Goal: Register for event/course: Register for event/course

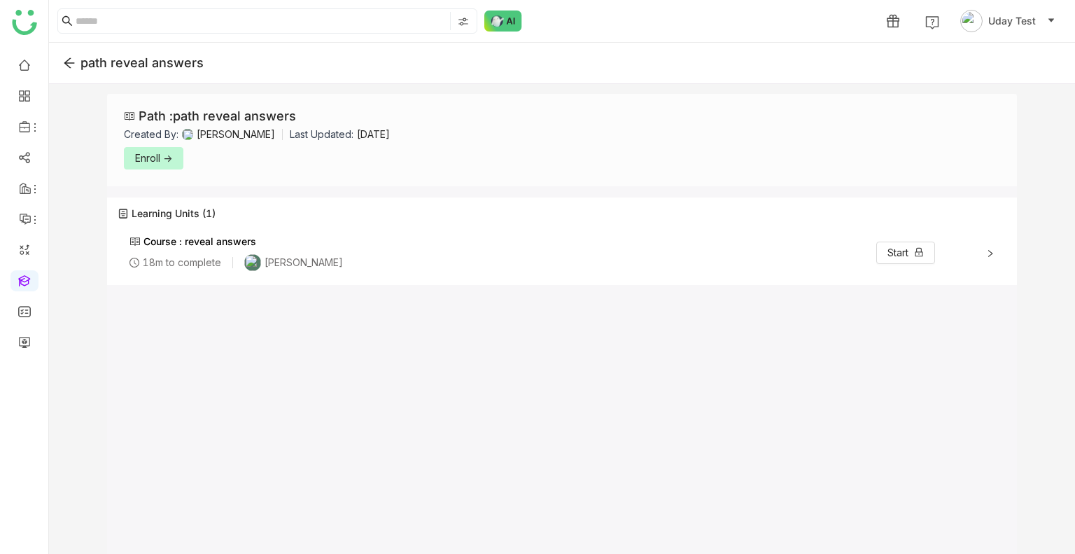
click at [985, 250] on div "Course : reveal answers 18m to complete Uday Bhanu Start" at bounding box center [561, 253] width 887 height 56
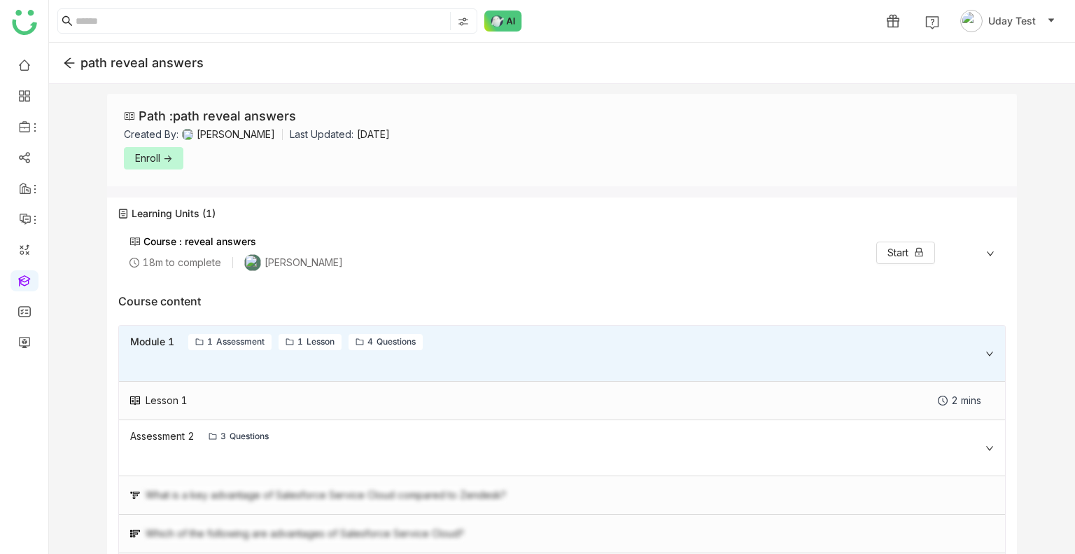
click at [150, 157] on span "Enroll ->" at bounding box center [153, 157] width 37 height 15
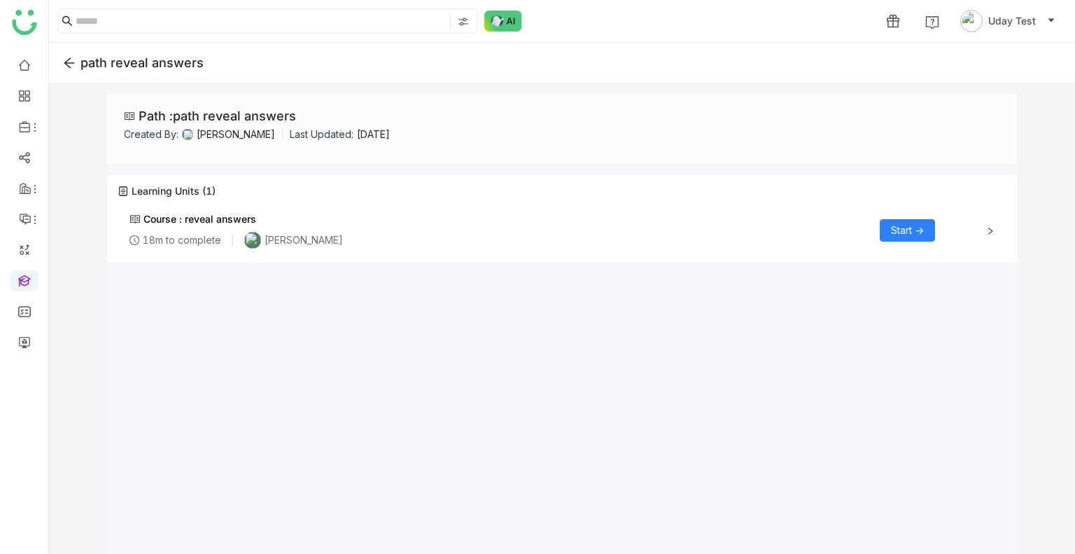
click at [904, 229] on span "Start ->" at bounding box center [907, 230] width 33 height 15
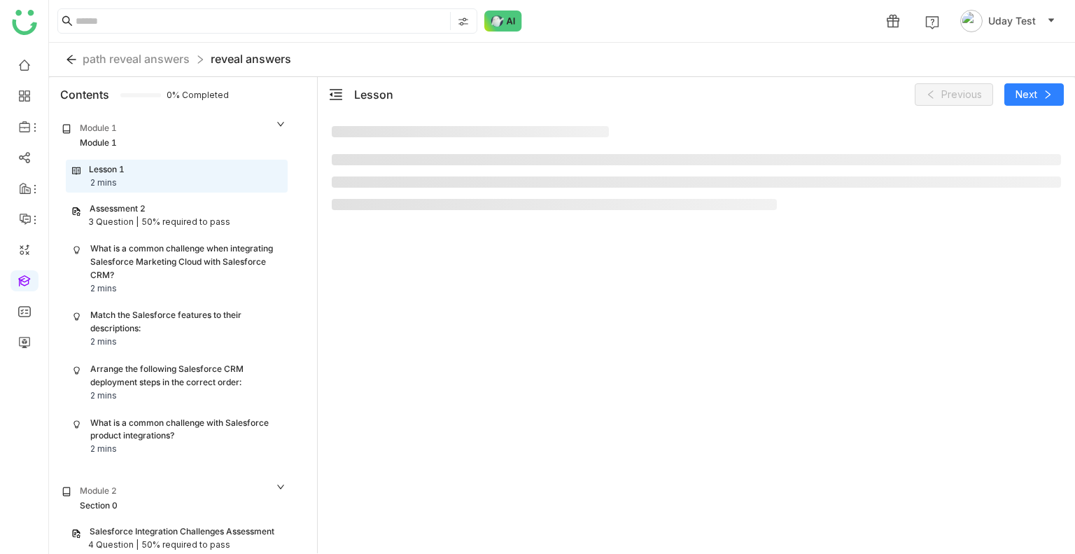
scroll to position [14, 0]
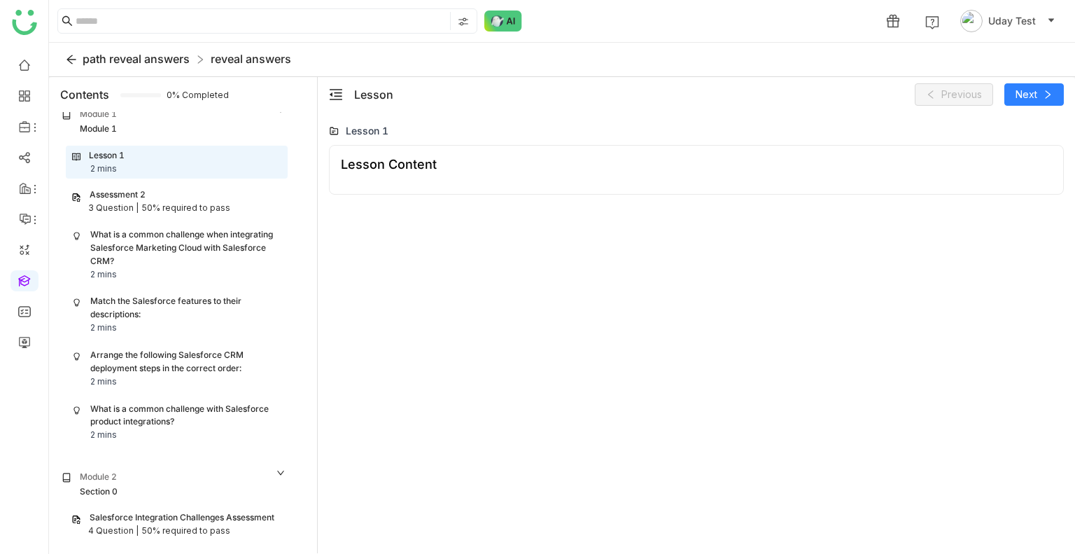
click at [146, 64] on span "path reveal answers" at bounding box center [136, 59] width 107 height 14
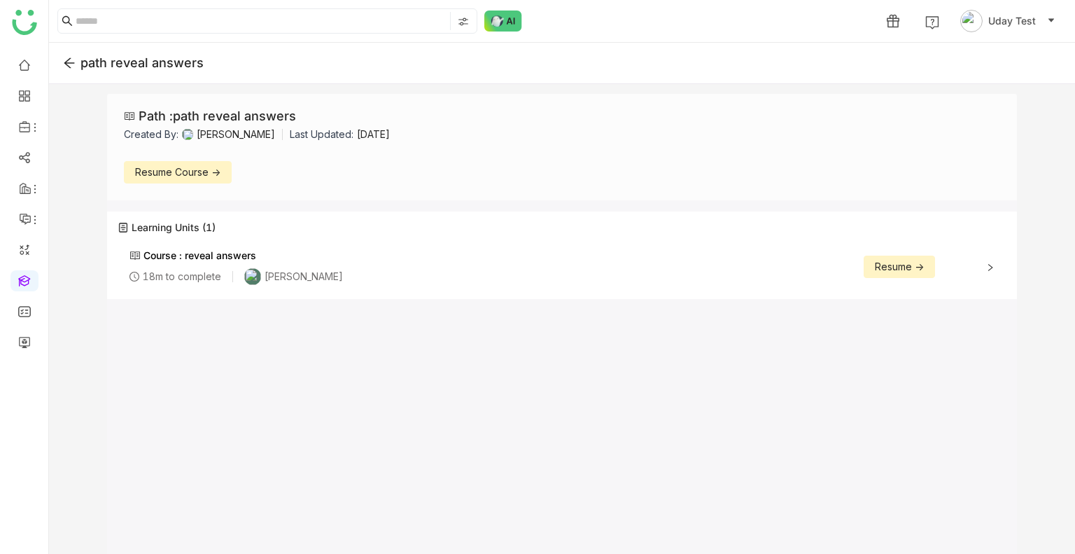
click at [70, 66] on icon at bounding box center [69, 63] width 13 height 13
click at [69, 65] on icon at bounding box center [69, 63] width 13 height 13
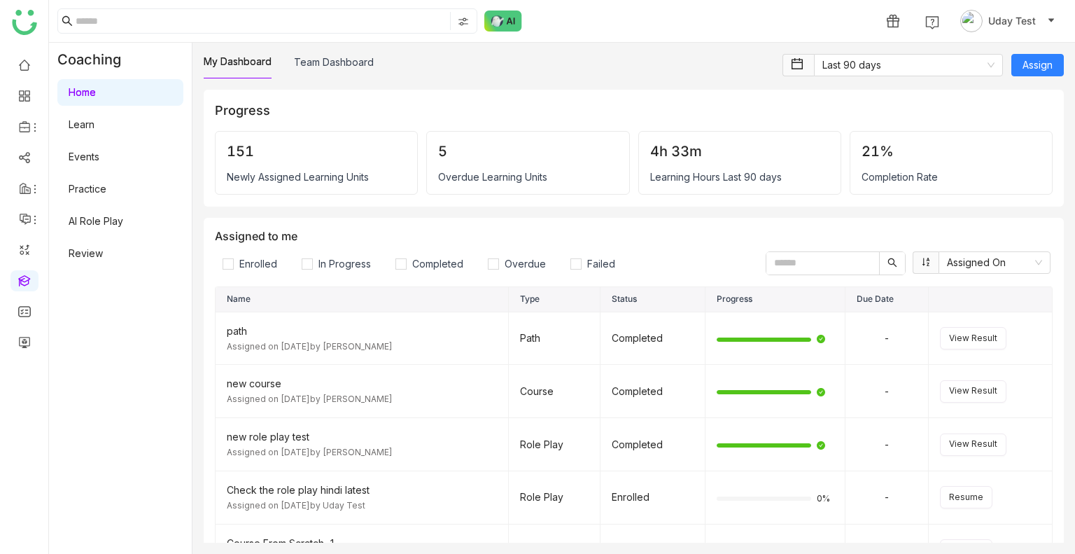
click at [94, 120] on link "Learn" at bounding box center [82, 124] width 26 height 12
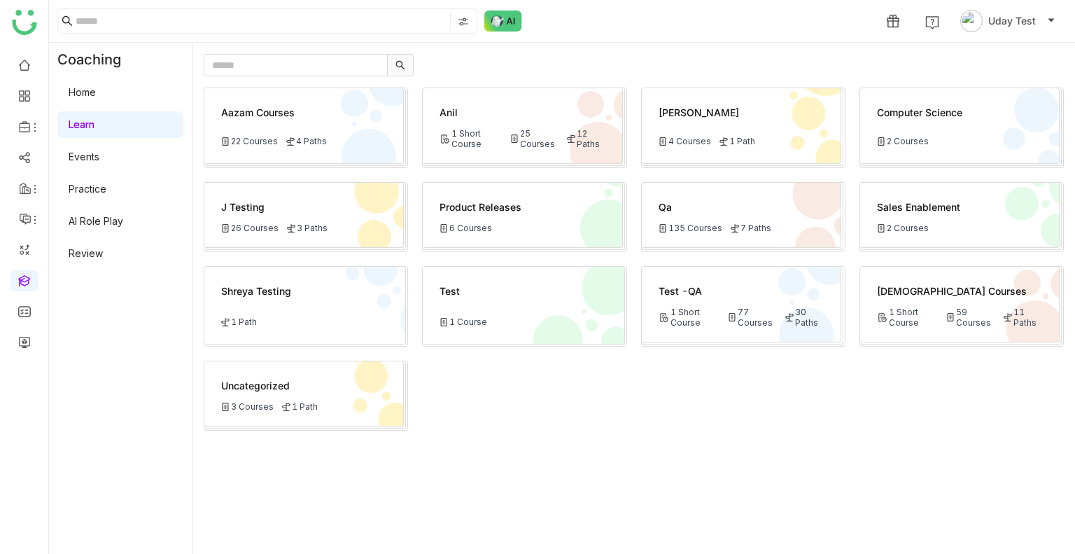
click at [728, 306] on div "1 Short Course 77 Courses 30 Paths" at bounding box center [740, 316] width 165 height 21
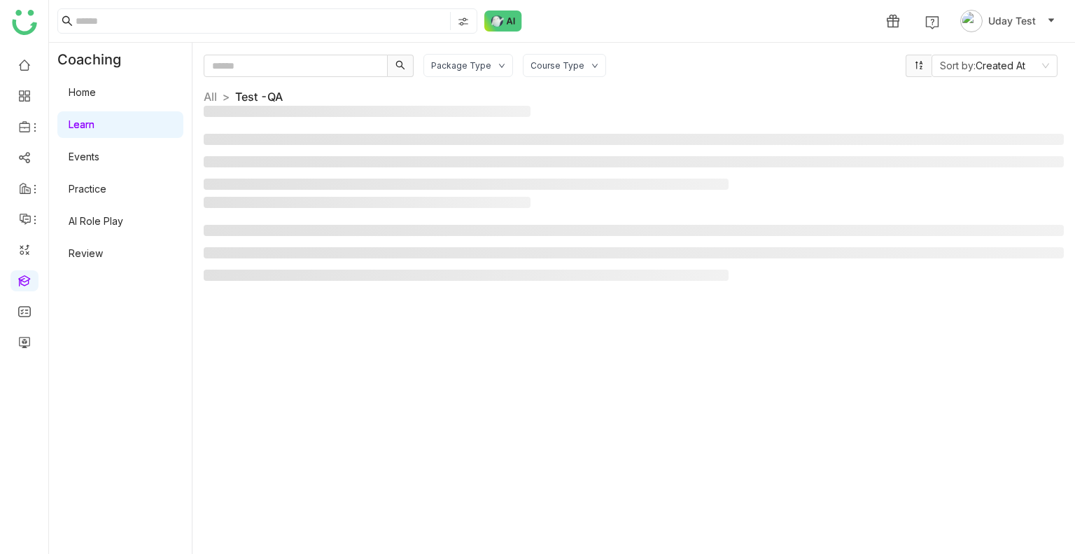
click at [728, 304] on div "Package Type Course Type Sort by: Created At All > Test -QA >" at bounding box center [634, 298] width 860 height 488
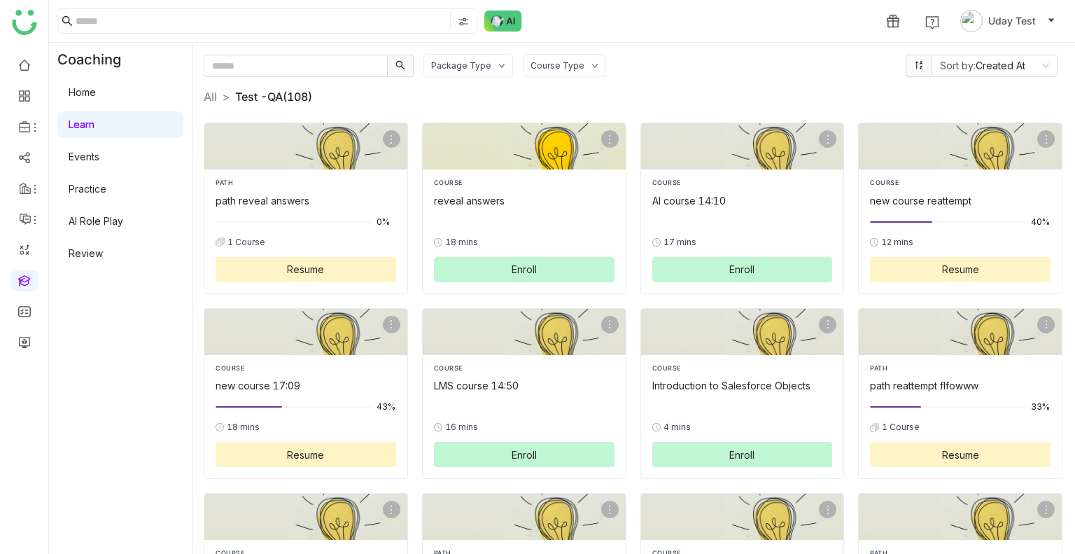
click at [434, 205] on div "reveal answers" at bounding box center [524, 200] width 181 height 15
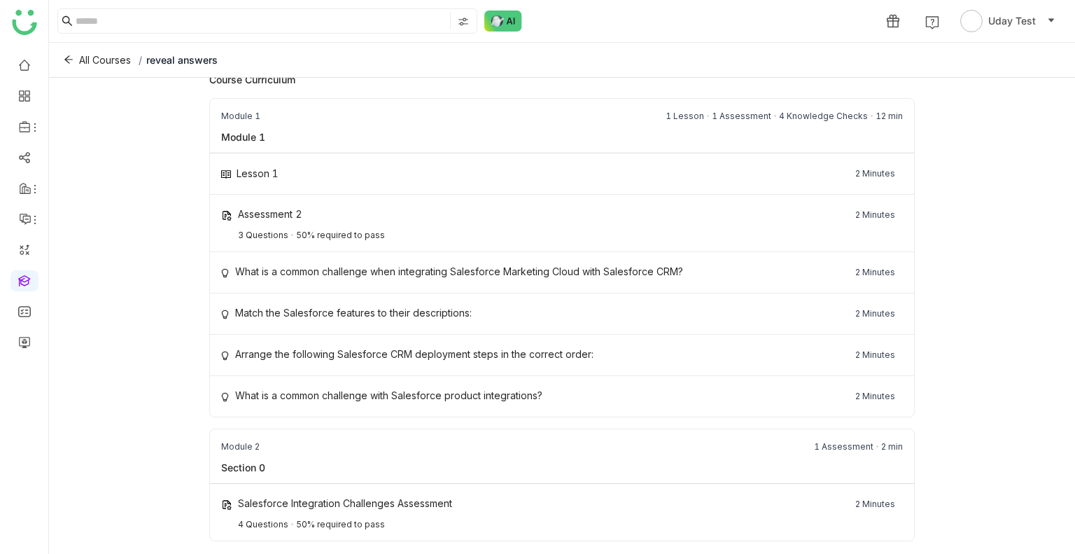
scroll to position [188, 0]
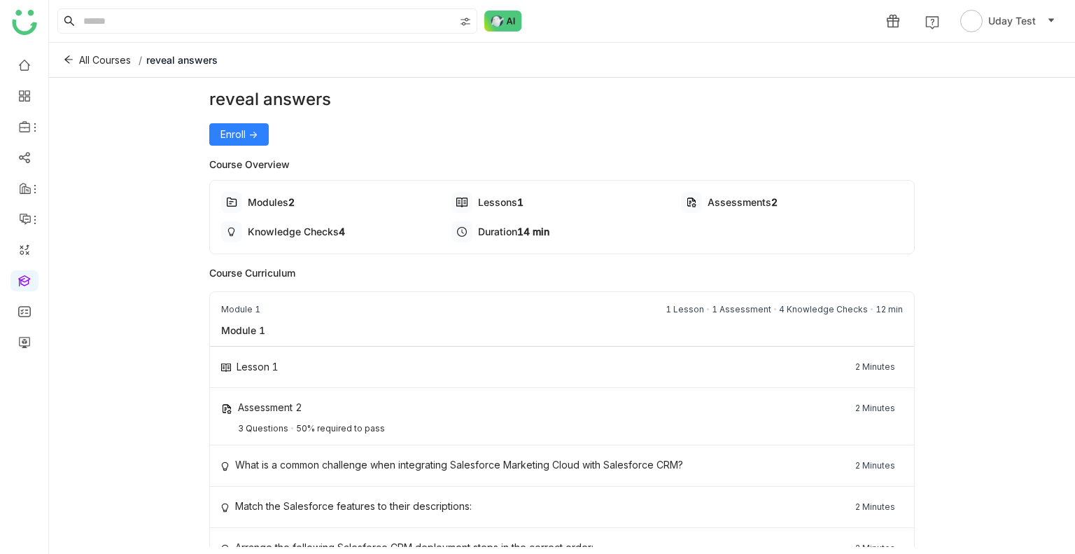
scroll to position [193, 0]
